Goal: Task Accomplishment & Management: Manage account settings

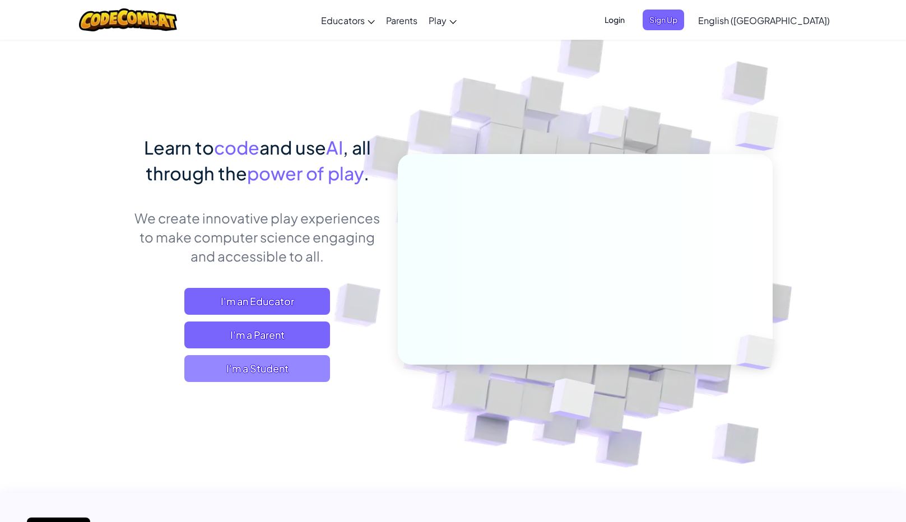
click at [273, 375] on span "I'm a Student" at bounding box center [257, 368] width 146 height 27
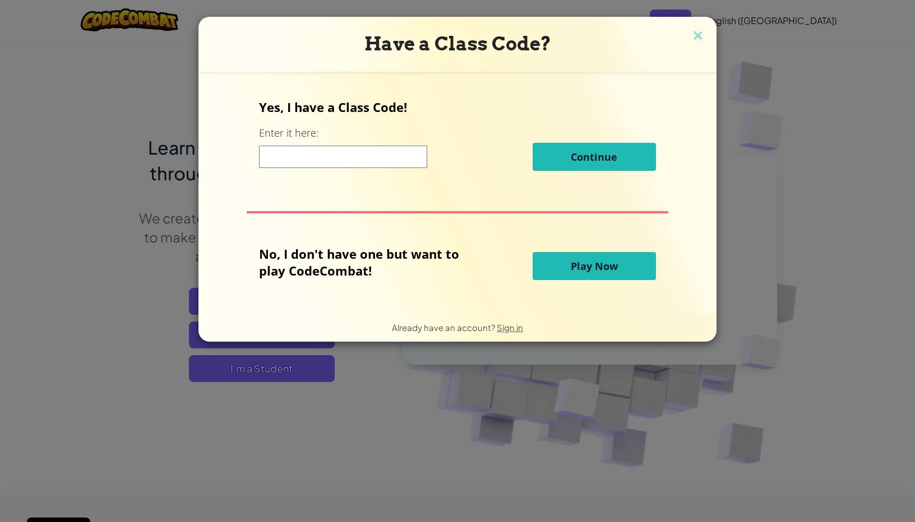
click at [353, 148] on input at bounding box center [343, 157] width 168 height 22
click at [600, 271] on span "Play Now" at bounding box center [594, 265] width 47 height 13
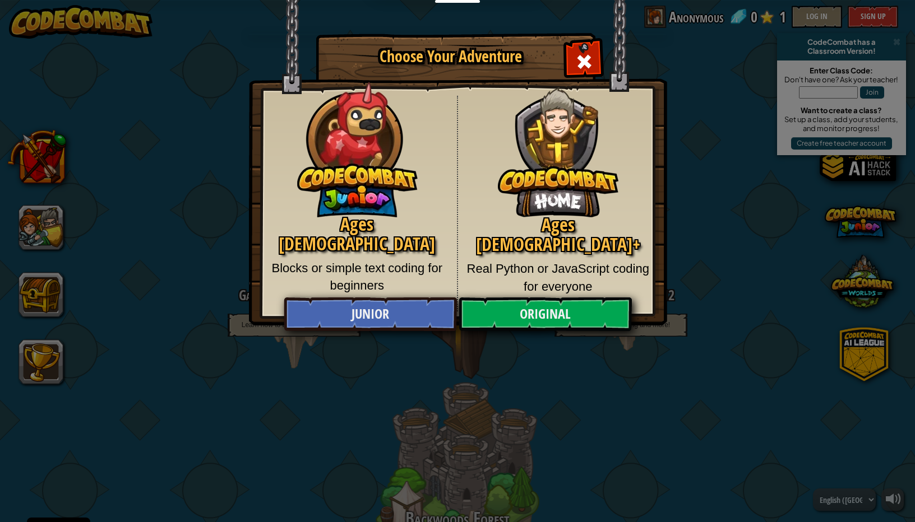
click at [575, 63] on div "Close modal" at bounding box center [583, 60] width 35 height 35
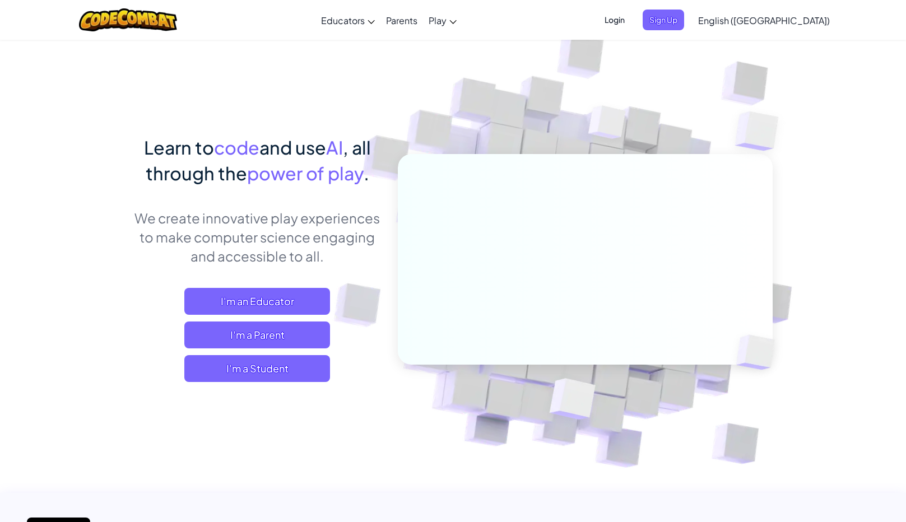
click at [632, 28] on span "Login" at bounding box center [615, 20] width 34 height 21
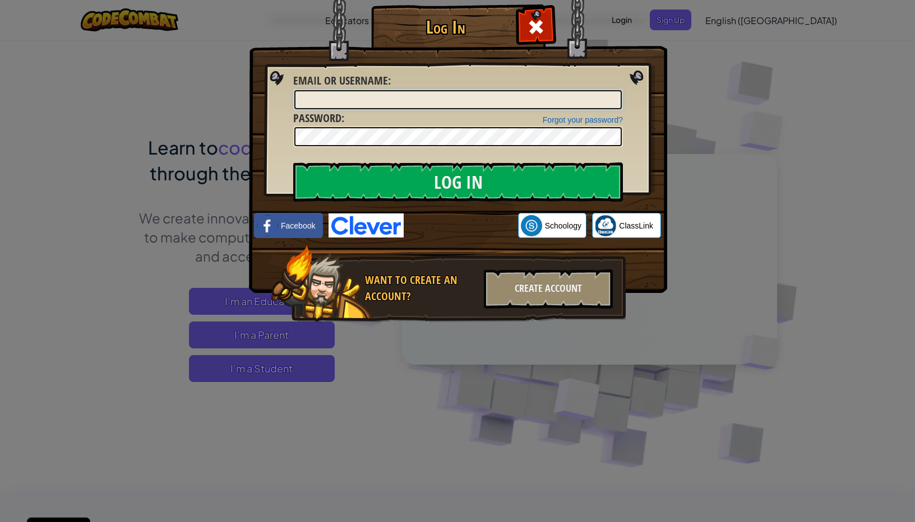
type input "MaizieR36123708"
click at [410, 170] on input "Log In" at bounding box center [458, 182] width 330 height 39
click at [412, 174] on input "Log In" at bounding box center [458, 182] width 330 height 39
